Goal: Transaction & Acquisition: Purchase product/service

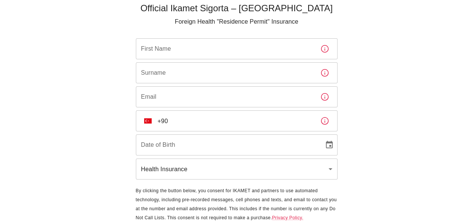
scroll to position [14, 0]
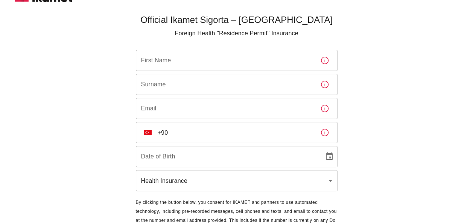
click at [188, 64] on input "First Name" at bounding box center [225, 60] width 178 height 21
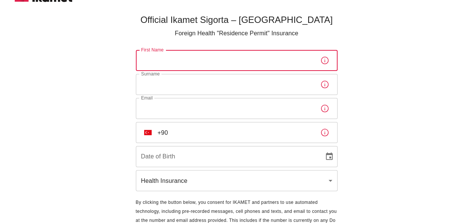
type input "[PERSON_NAME]"
type input "phil.wilkes@mail.com"
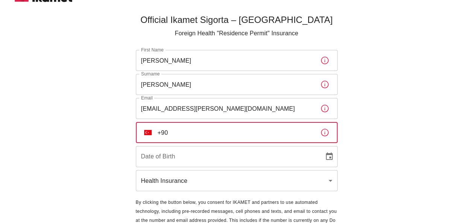
click at [180, 132] on input "+90" at bounding box center [236, 132] width 156 height 21
type input "+90 531 637 94 86"
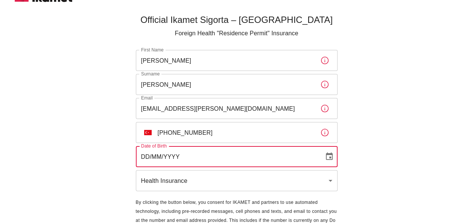
click at [221, 156] on input "DD/MM/YYYY" at bounding box center [227, 156] width 183 height 21
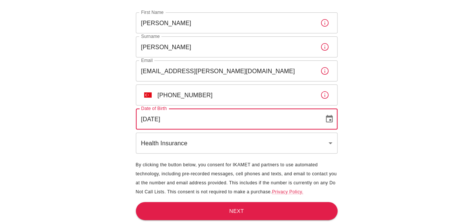
type input "23/06/1957"
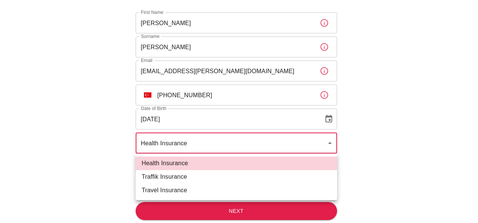
click at [332, 142] on body "Official Ikamet Sigorta – Turkey Foreign Health "Residence Permit" Insurance Fi…" at bounding box center [239, 85] width 478 height 275
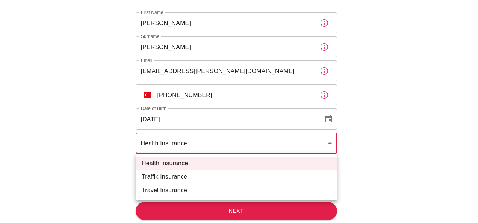
click at [330, 143] on div at bounding box center [239, 111] width 478 height 223
click at [329, 142] on body "Official Ikamet Sigorta – Turkey Foreign Health "Residence Permit" Insurance Fi…" at bounding box center [239, 85] width 478 height 275
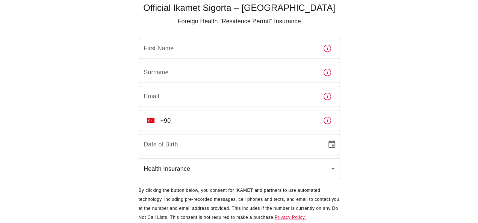
scroll to position [38, 0]
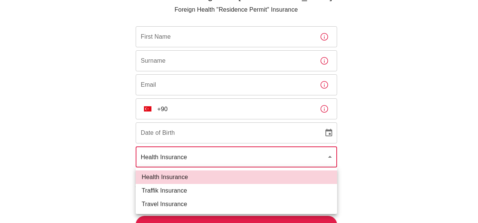
click at [329, 153] on body "Official Ikamet Sigorta – [DEMOGRAPHIC_DATA] Foreign Health "Residence Permit" …" at bounding box center [239, 99] width 478 height 275
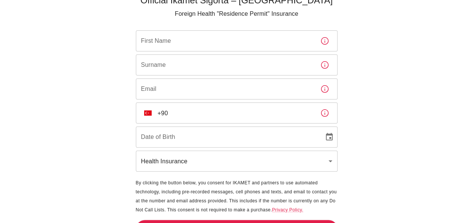
scroll to position [52, 0]
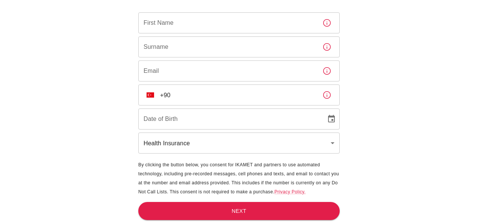
click at [332, 144] on body "Official Ikamet Sigorta – [DEMOGRAPHIC_DATA] Foreign Health "Residence Permit" …" at bounding box center [239, 85] width 478 height 275
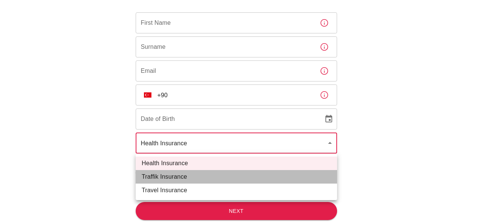
click at [206, 176] on li "Traffik Insurance" at bounding box center [236, 177] width 201 height 14
type input "traffik"
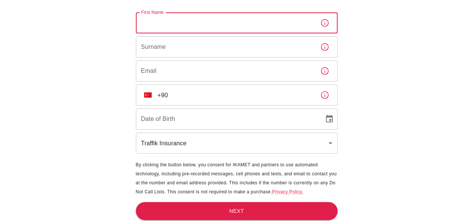
click at [183, 25] on input "First Name" at bounding box center [225, 22] width 178 height 21
type input "Phillip"
type input "Wilkes"
type input "phil.wilkes@mail.com"
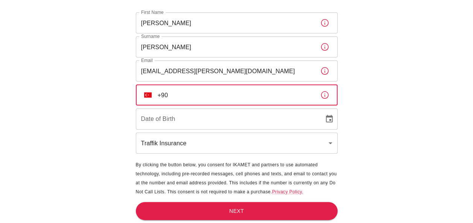
click at [177, 95] on input "+90" at bounding box center [236, 95] width 156 height 21
